Goal: Obtain resource: Download file/media

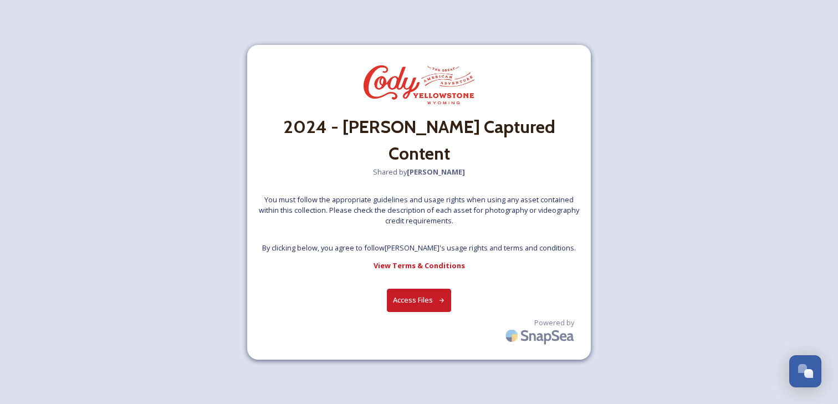
click at [405, 299] on button "Access Files" at bounding box center [419, 300] width 65 height 23
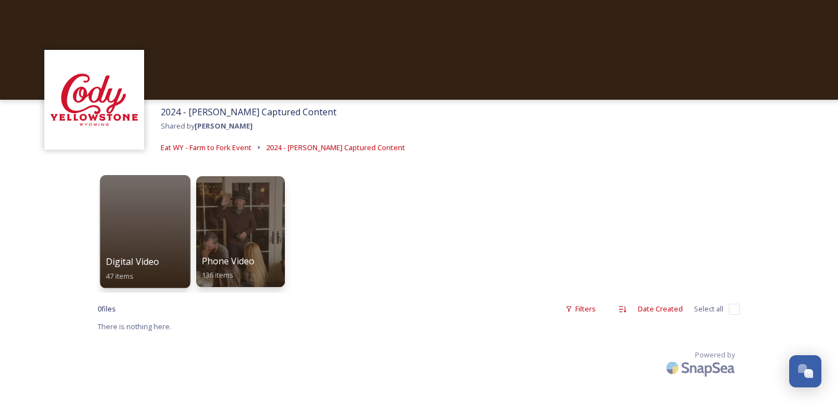
click at [147, 239] on div at bounding box center [145, 231] width 90 height 113
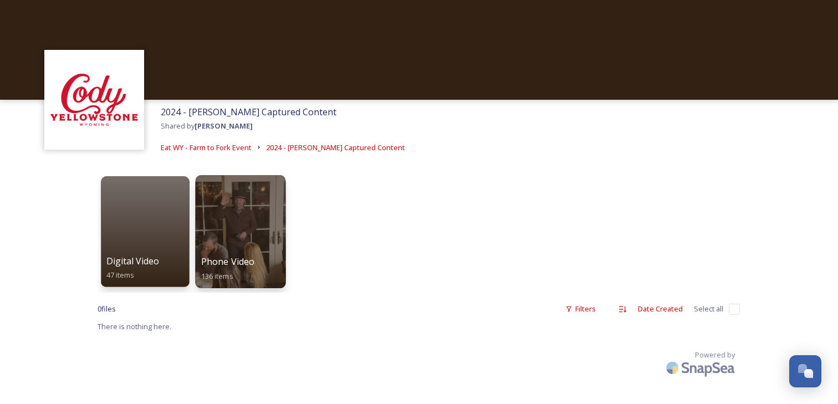
click at [229, 231] on div at bounding box center [240, 231] width 90 height 113
